Goal: Complete application form

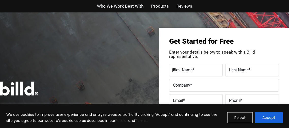
type input "[PERSON_NAME]"
type input "[EMAIL_ADDRESS][DOMAIN_NAME]"
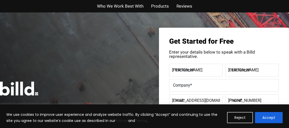
type input "[PHONE_NUMBER]"
click at [195, 90] on input "Company *" at bounding box center [224, 85] width 110 height 13
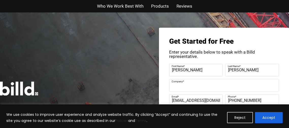
type input "ShexXLuxeCollection"
click at [219, 50] on p "Enter your details below to speak with a Billd representative." at bounding box center [224, 54] width 110 height 9
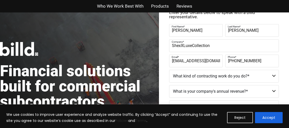
scroll to position [71, 0]
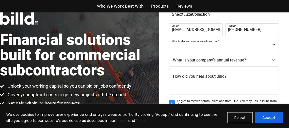
click at [233, 44] on select "Commercial Commercial and Residential Residential Not a Contractor" at bounding box center [224, 45] width 110 height 13
select select "Not a Contractor"
click at [169, 39] on select "Commercial Commercial and Residential Residential Not a Contractor" at bounding box center [224, 45] width 110 height 13
click at [204, 59] on select "$40M + $25M - $40M $8M - $25M $4M - $8M $2M - $4M $1M - $2M Less than $1M" at bounding box center [224, 60] width 110 height 13
